Goal: Information Seeking & Learning: Understand process/instructions

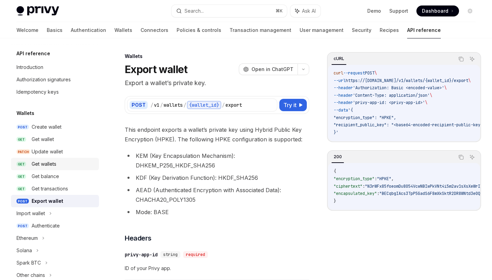
click at [46, 163] on div "Get wallets" at bounding box center [44, 164] width 25 height 8
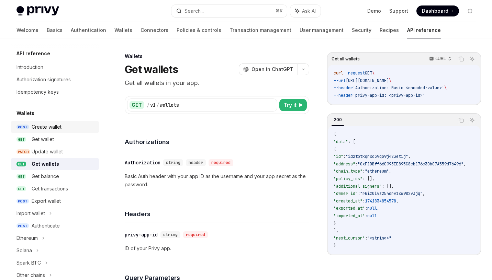
click at [49, 126] on div "Create wallet" at bounding box center [47, 127] width 30 height 8
type textarea "*"
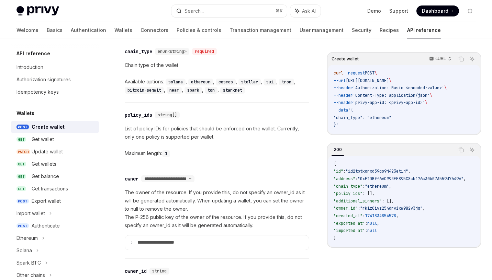
scroll to position [318, 0]
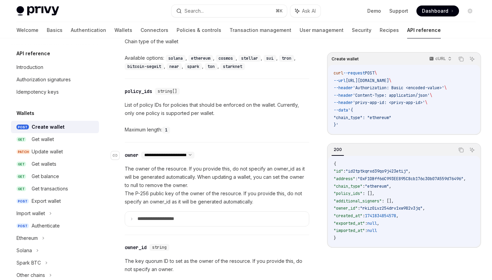
click at [195, 154] on select "**********" at bounding box center [167, 155] width 53 height 5
select select "*"
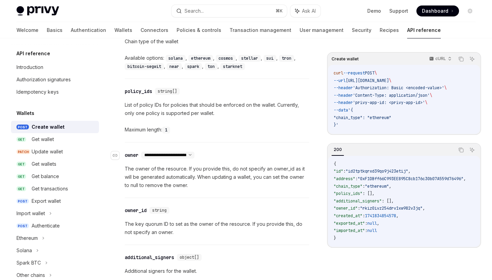
click at [195, 154] on select "**********" at bounding box center [167, 155] width 53 height 5
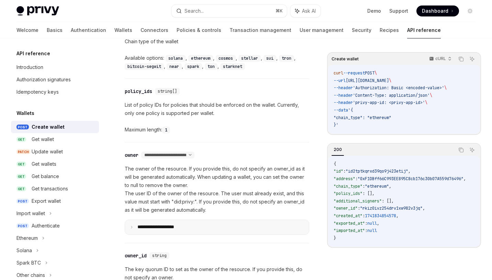
click at [156, 226] on p "**********" at bounding box center [161, 227] width 48 height 6
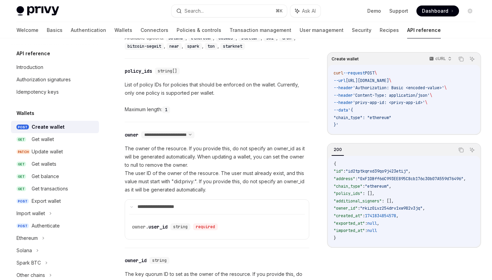
scroll to position [331, 0]
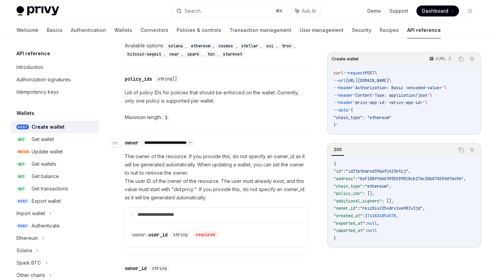
click at [194, 141] on select "**********" at bounding box center [167, 142] width 53 height 5
select select "*"
click at [142, 140] on select "**********" at bounding box center [167, 142] width 53 height 5
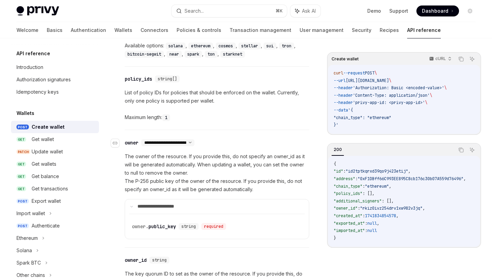
click at [195, 141] on select "**********" at bounding box center [167, 142] width 53 height 5
select select "*"
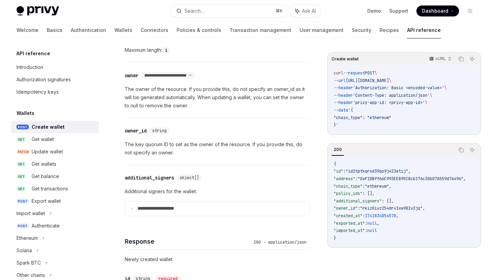
scroll to position [354, 0]
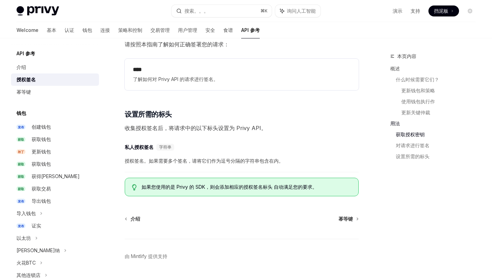
scroll to position [1004, 0]
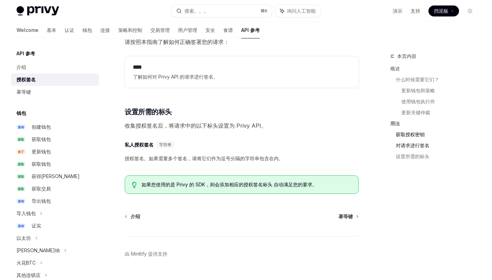
click at [419, 147] on link "对请求进行签名" at bounding box center [438, 145] width 85 height 11
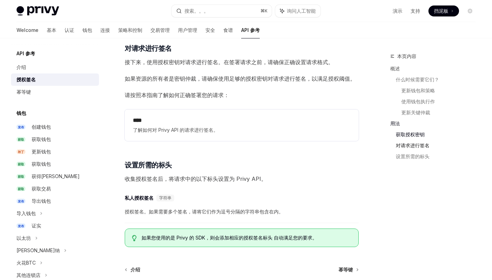
scroll to position [942, 0]
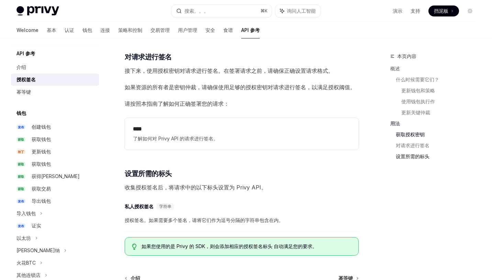
click at [417, 155] on link "设置所需的标头" at bounding box center [438, 156] width 85 height 11
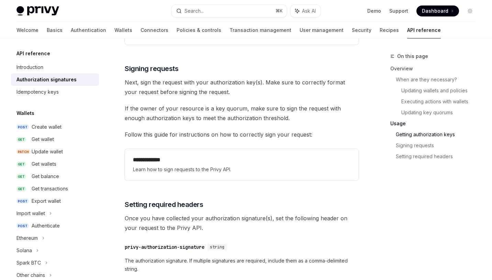
scroll to position [1044, 0]
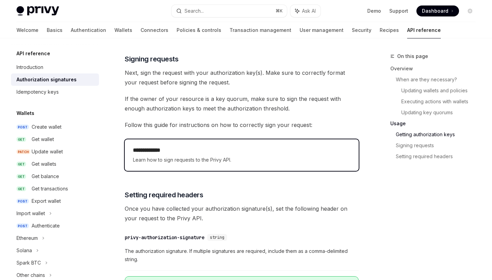
click at [233, 152] on h2 "**********" at bounding box center [242, 150] width 218 height 8
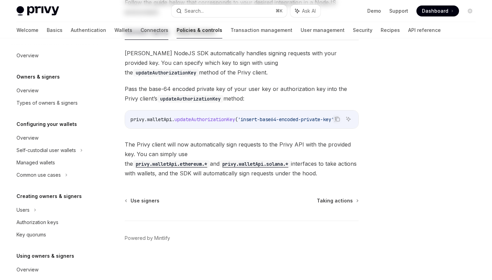
scroll to position [148, 0]
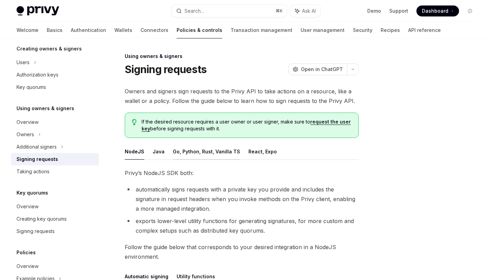
click at [203, 156] on button "Go, Python, Rust, Vanilla TS" at bounding box center [206, 152] width 67 height 16
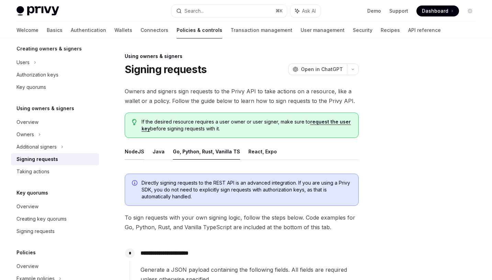
click at [135, 152] on button "NodeJS" at bounding box center [135, 152] width 20 height 16
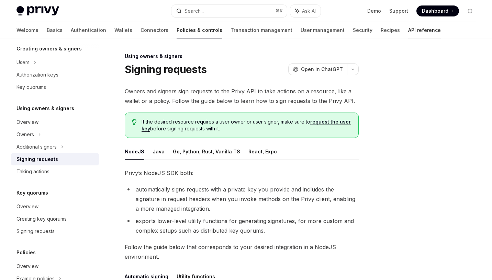
click at [408, 31] on link "API reference" at bounding box center [424, 30] width 33 height 16
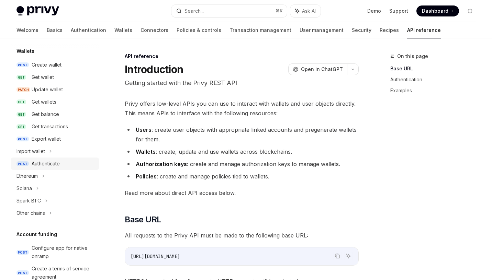
scroll to position [46, 0]
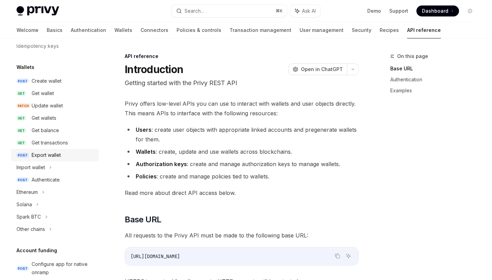
click at [55, 158] on div "Export wallet" at bounding box center [46, 155] width 29 height 8
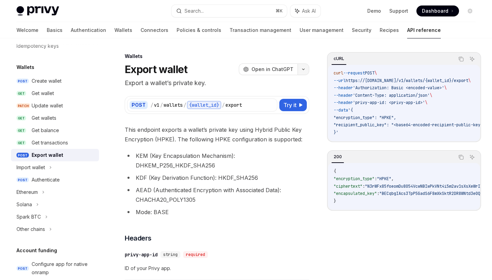
click at [301, 67] on button "button" at bounding box center [304, 70] width 12 height 12
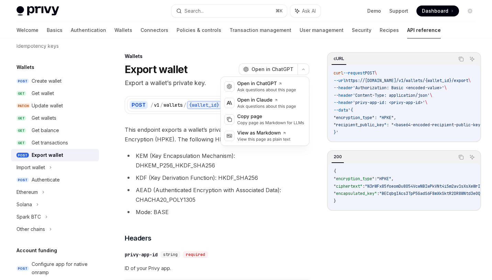
click at [278, 176] on li "KDF (Key Derivation Function): HKDF_SHA256" at bounding box center [217, 178] width 185 height 10
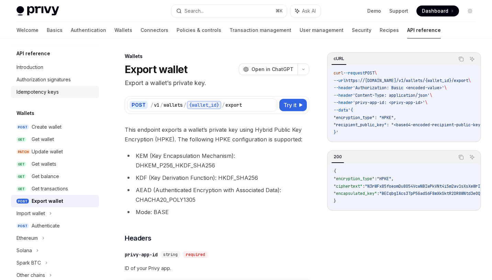
click at [47, 93] on div "Idempotency keys" at bounding box center [37, 92] width 42 height 8
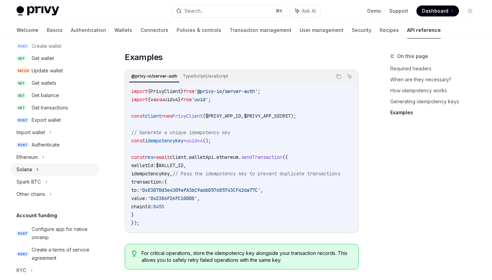
scroll to position [59, 0]
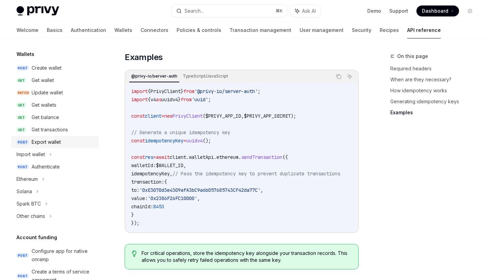
click at [52, 142] on div "Export wallet" at bounding box center [46, 142] width 29 height 8
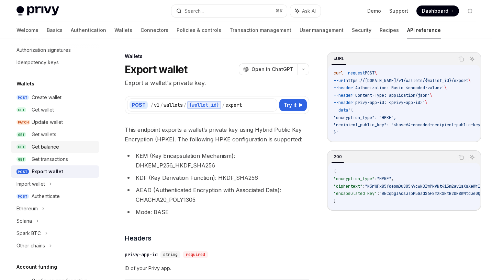
scroll to position [27, 0]
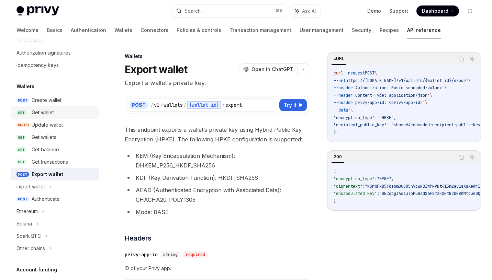
click at [49, 115] on div "Get wallet" at bounding box center [43, 113] width 22 height 8
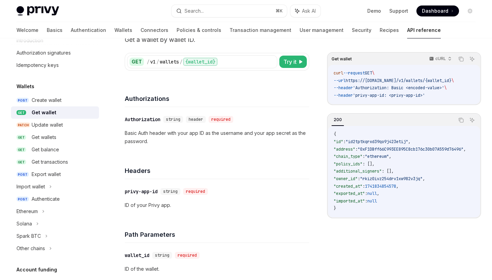
scroll to position [119, 0]
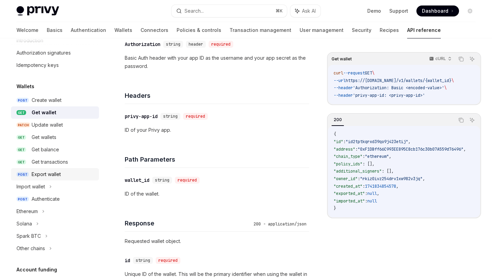
click at [56, 175] on div "Export wallet" at bounding box center [46, 174] width 29 height 8
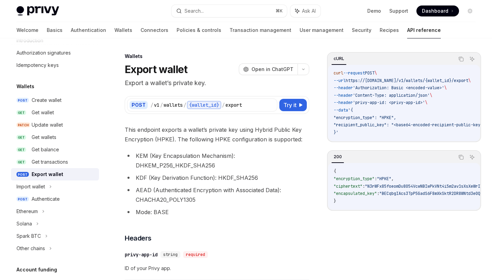
type textarea "*"
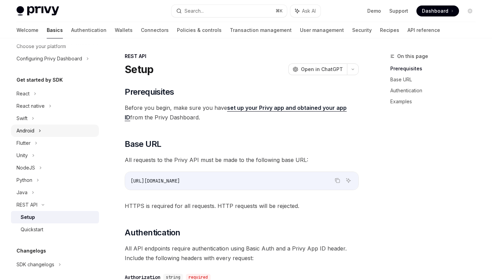
scroll to position [46, 0]
click at [30, 180] on div "Python" at bounding box center [24, 180] width 16 height 8
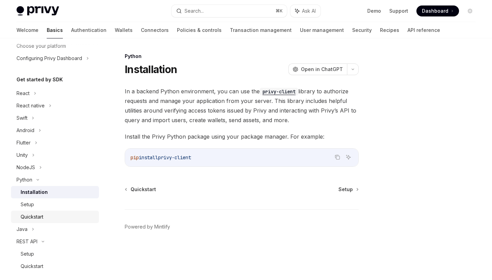
click at [34, 215] on div "Quickstart" at bounding box center [32, 217] width 23 height 8
type textarea "*"
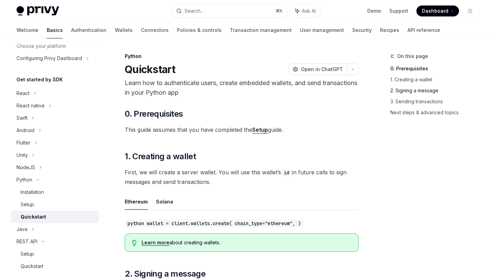
click at [405, 91] on link "2. Signing a message" at bounding box center [435, 90] width 91 height 11
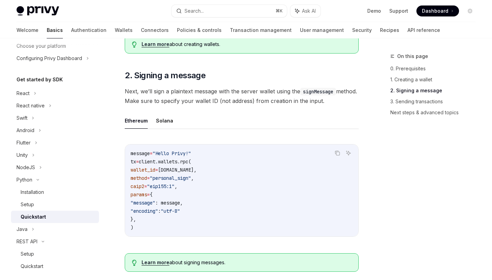
scroll to position [168, 0]
